Goal: Transaction & Acquisition: Purchase product/service

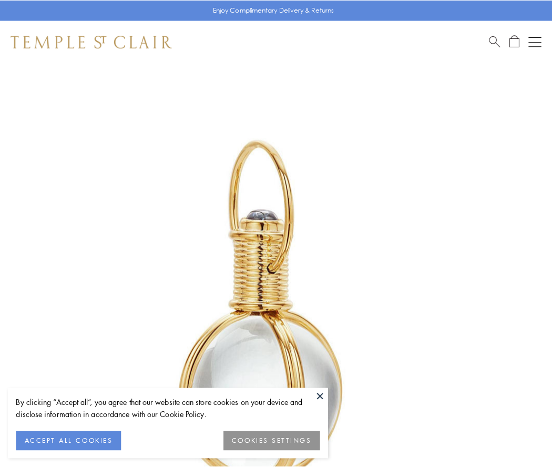
scroll to position [274, 0]
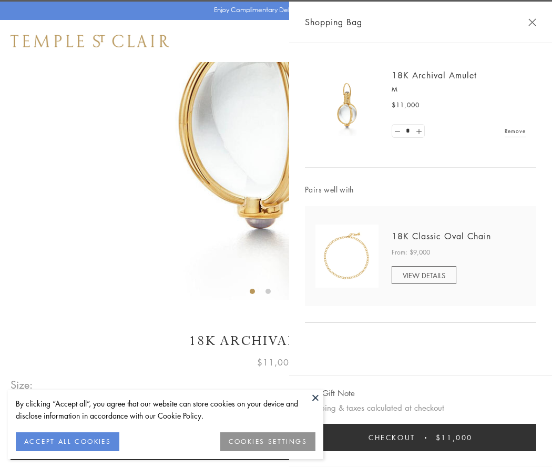
click at [421, 437] on button "Checkout $11,000" at bounding box center [420, 437] width 231 height 27
